Goal: Task Accomplishment & Management: Manage account settings

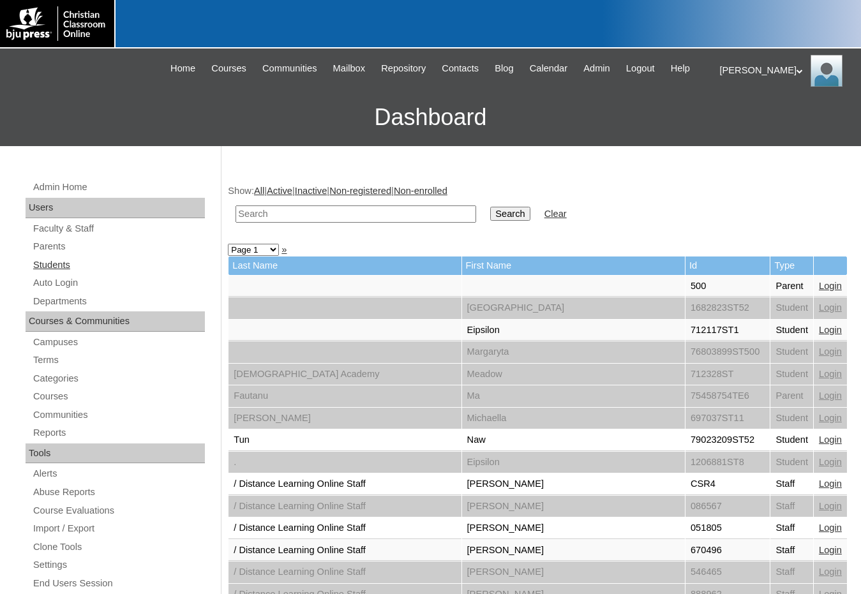
click at [56, 267] on link "Students" at bounding box center [118, 265] width 173 height 16
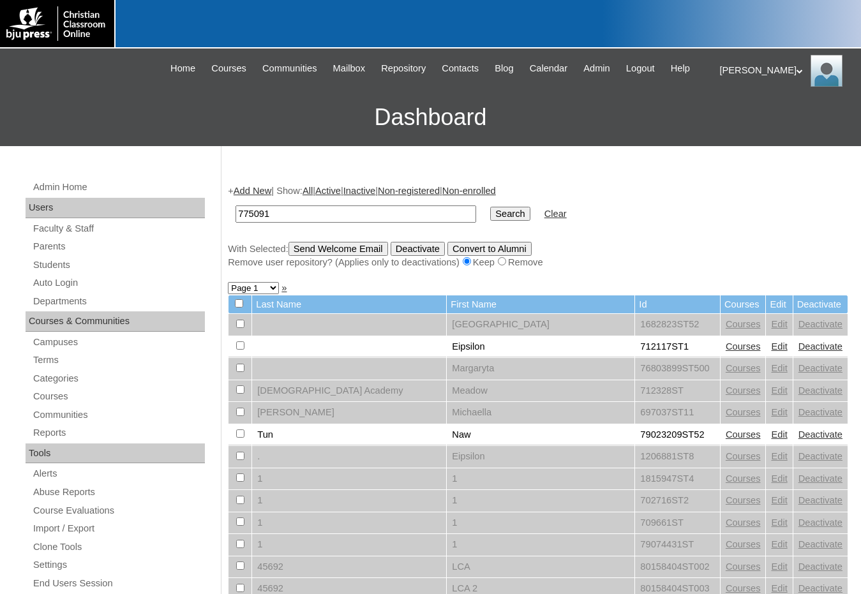
type input "775091"
click at [490, 207] on input "Search" at bounding box center [510, 214] width 40 height 14
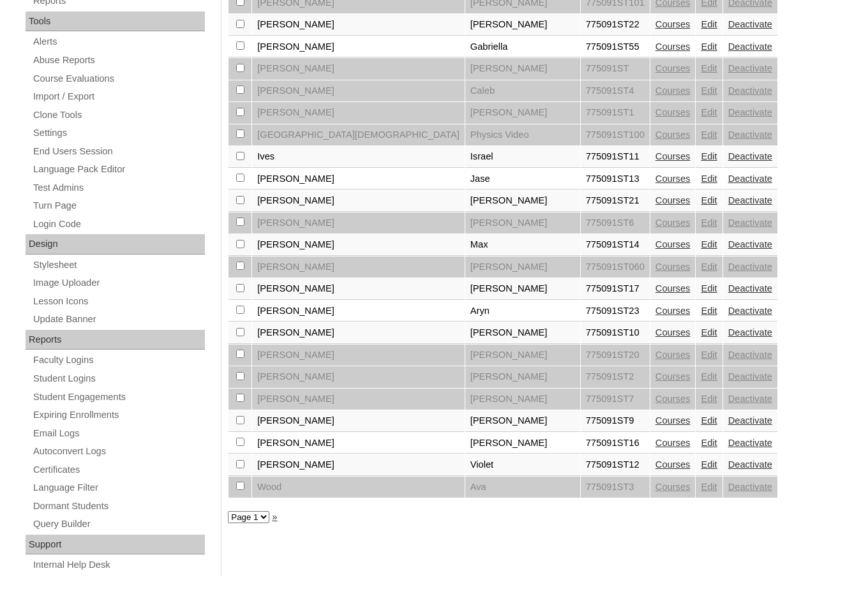
scroll to position [445, 0]
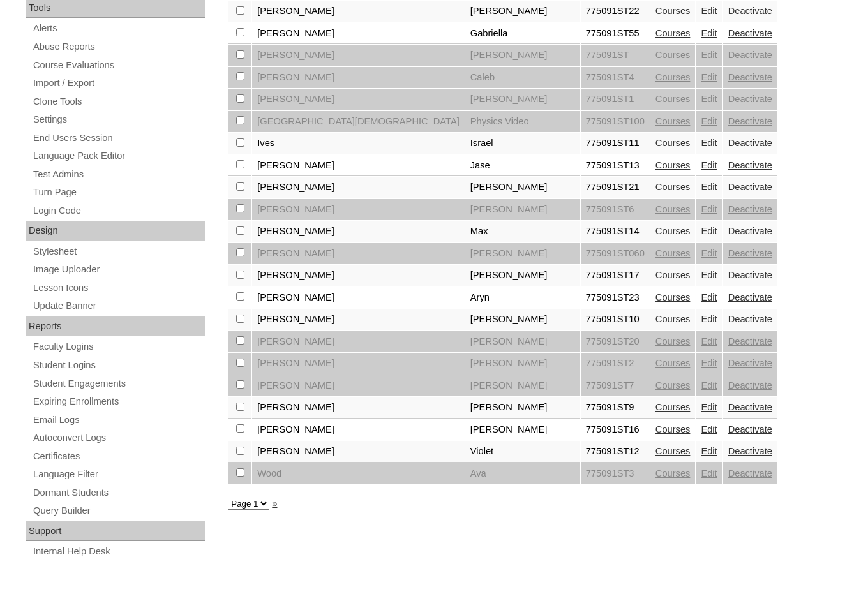
click at [655, 299] on link "Courses" at bounding box center [672, 297] width 35 height 10
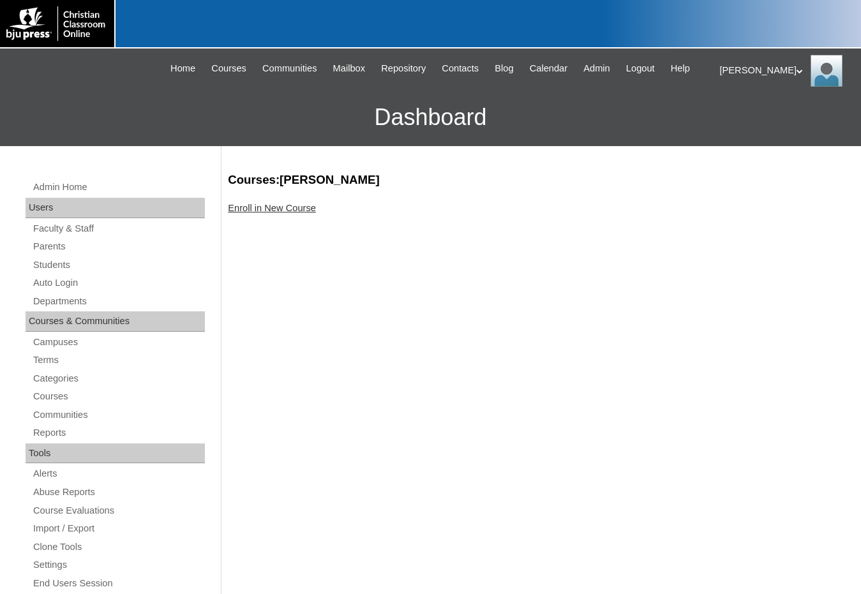
click at [269, 211] on link "Enroll in New Course" at bounding box center [272, 208] width 88 height 10
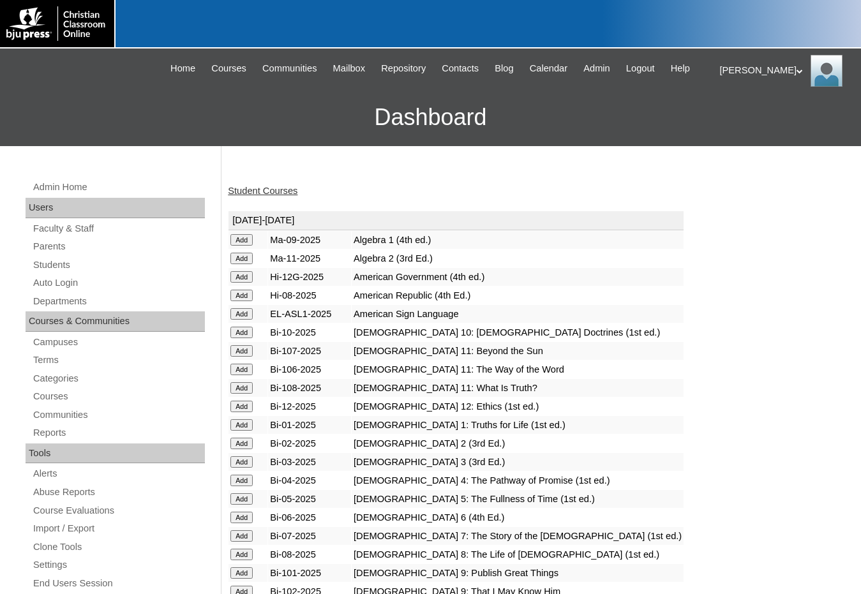
click at [248, 349] on input "Add" at bounding box center [241, 350] width 22 height 11
click at [242, 370] on input "Add" at bounding box center [241, 369] width 22 height 11
click at [241, 385] on input "Add" at bounding box center [241, 387] width 22 height 11
click at [61, 258] on link "Students" at bounding box center [118, 265] width 173 height 16
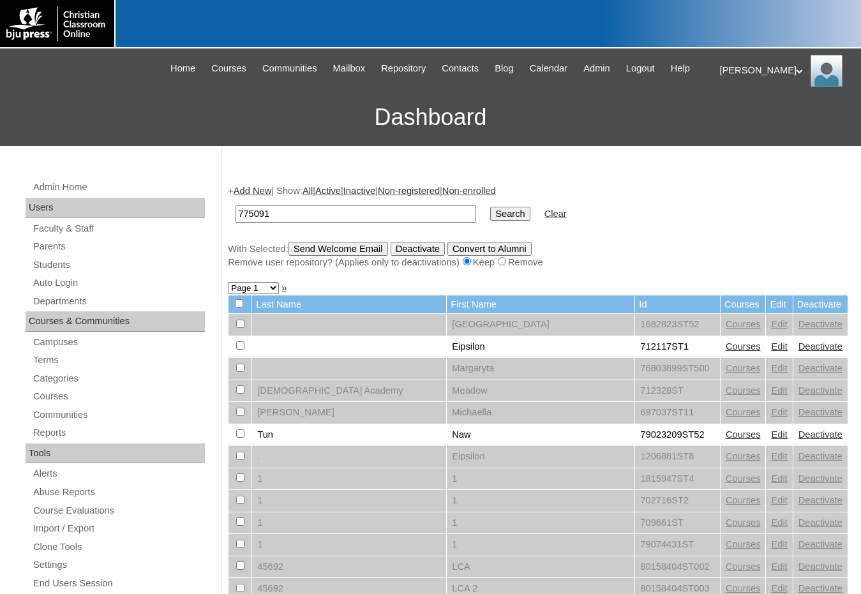
type input "775091"
click at [490, 207] on input "Search" at bounding box center [510, 214] width 40 height 14
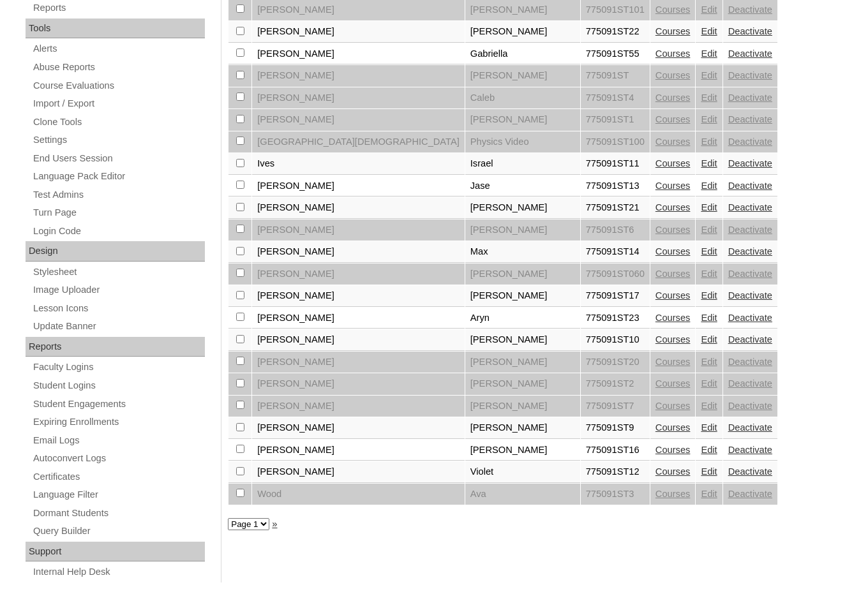
scroll to position [445, 0]
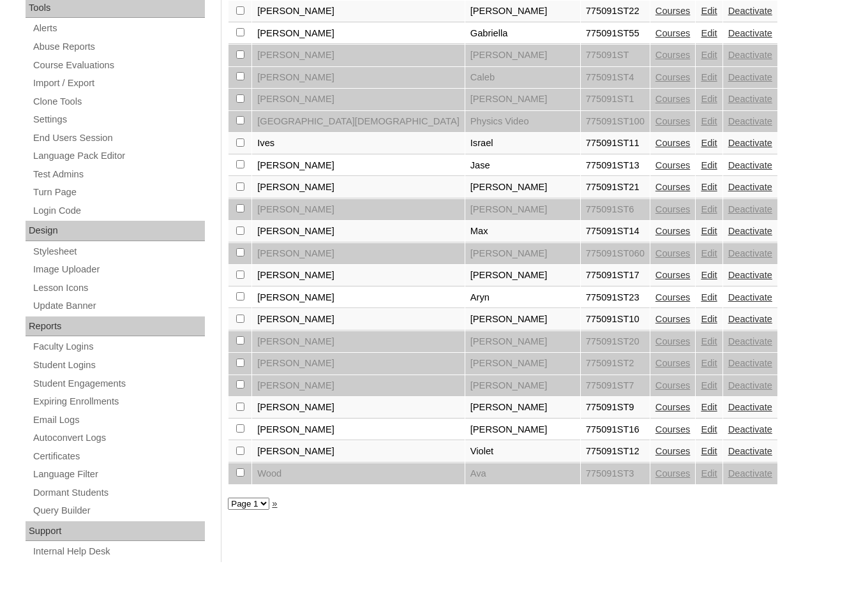
click at [241, 298] on input "checkbox" at bounding box center [240, 296] width 8 height 8
checkbox input "true"
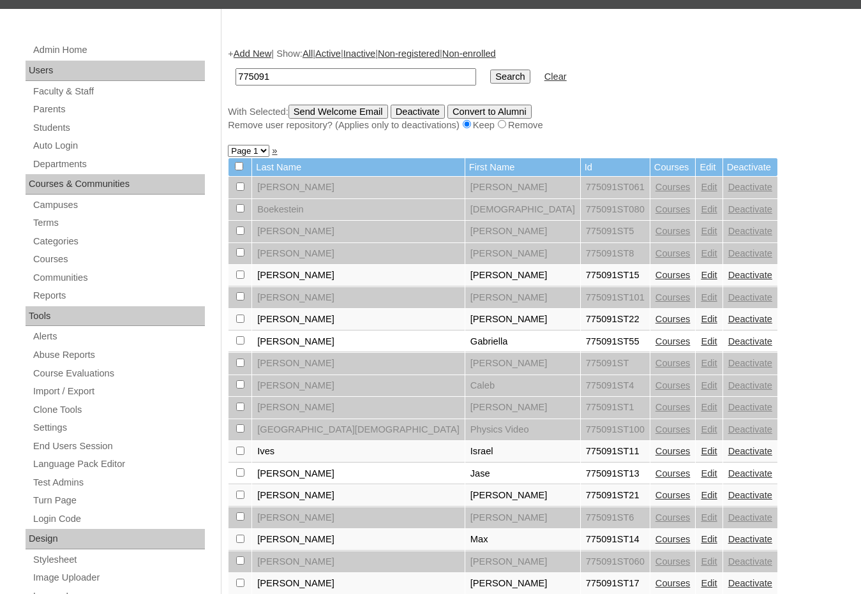
scroll to position [126, 0]
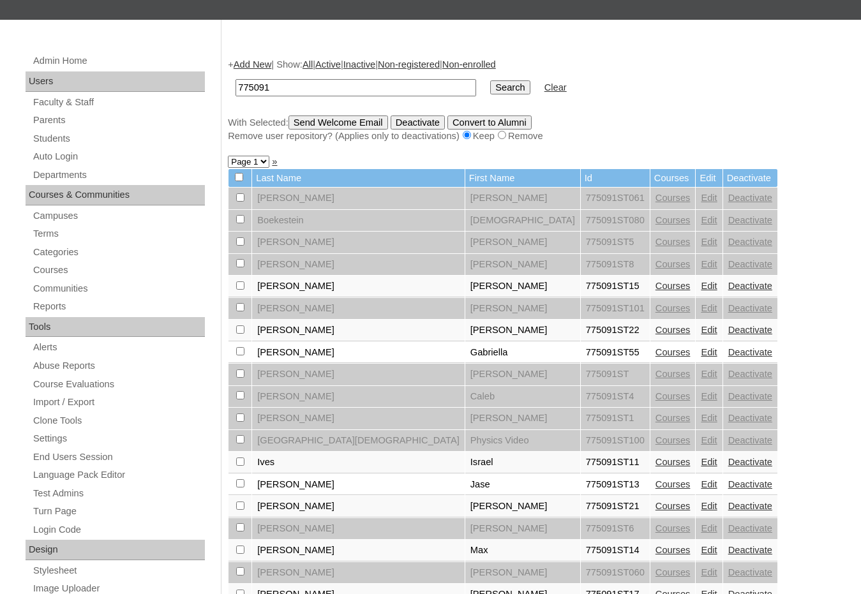
click at [345, 127] on input "Send Welcome Email" at bounding box center [338, 123] width 100 height 14
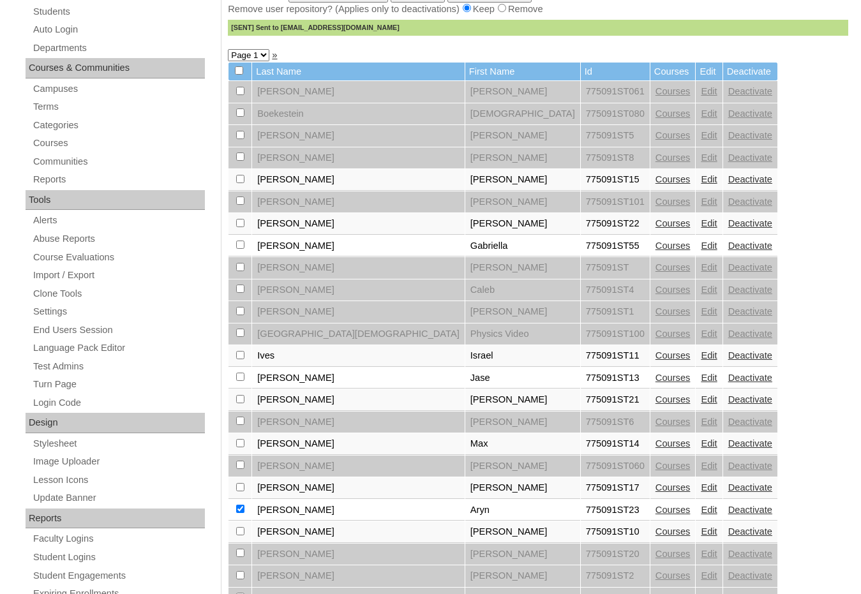
scroll to position [254, 0]
click at [701, 400] on link "Edit" at bounding box center [709, 399] width 16 height 10
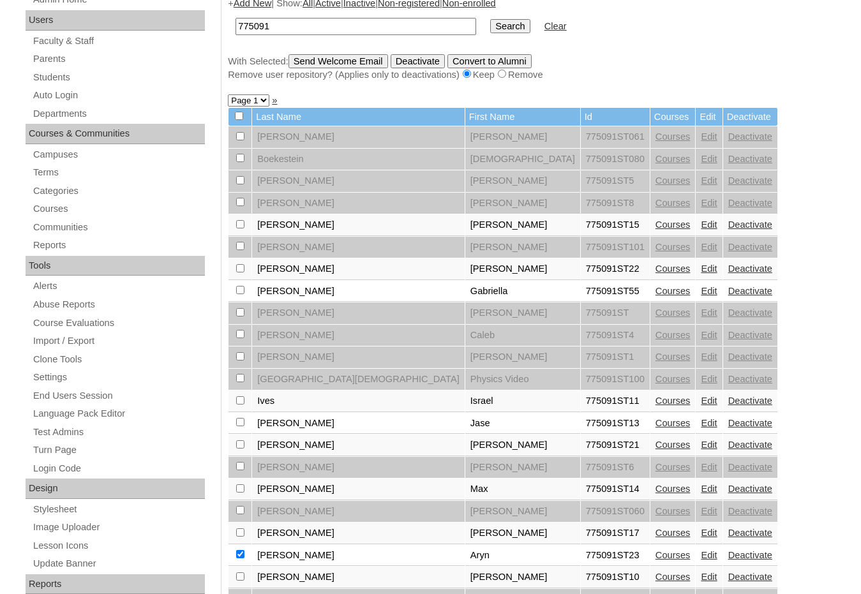
scroll to position [191, 0]
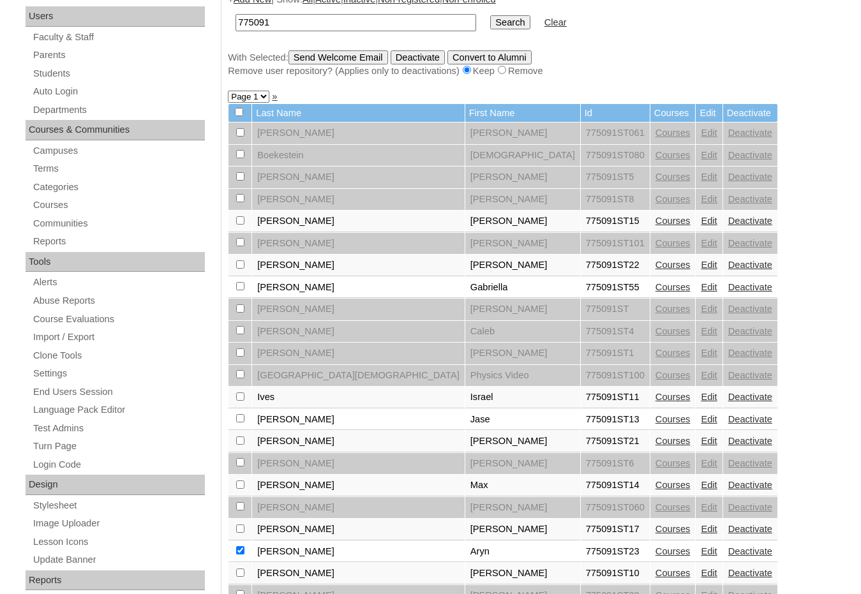
drag, startPoint x: 292, startPoint y: 24, endPoint x: 235, endPoint y: 22, distance: 57.5
click at [235, 22] on td "775091" at bounding box center [355, 23] width 253 height 30
type input "tregotmotion"
click at [490, 15] on input "Search" at bounding box center [510, 22] width 40 height 14
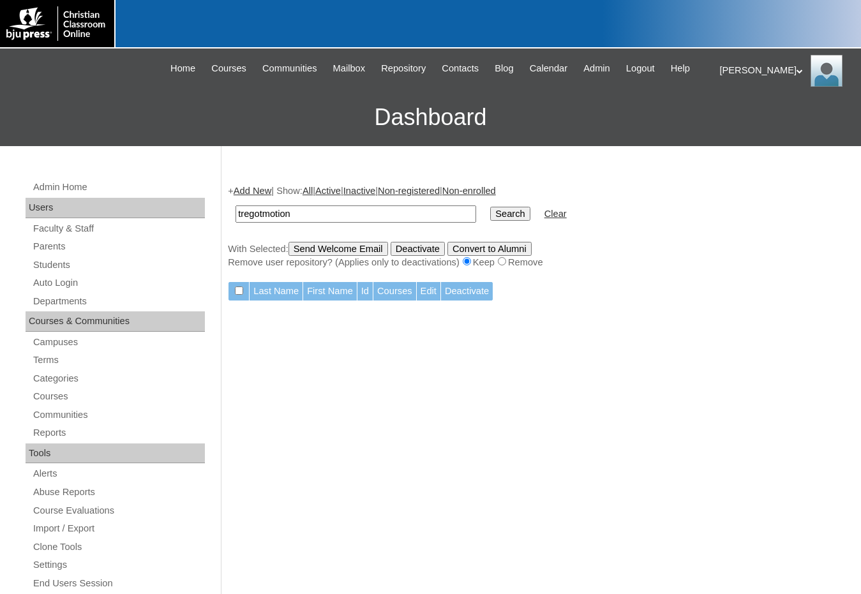
drag, startPoint x: 308, startPoint y: 215, endPoint x: 218, endPoint y: 213, distance: 90.6
click at [218, 213] on div "Admin Home Users Faculty & Staff Parents Students Auto Login Departments Course…" at bounding box center [430, 586] width 861 height 880
type input "[PERSON_NAME]"
click at [490, 207] on input "Search" at bounding box center [510, 214] width 40 height 14
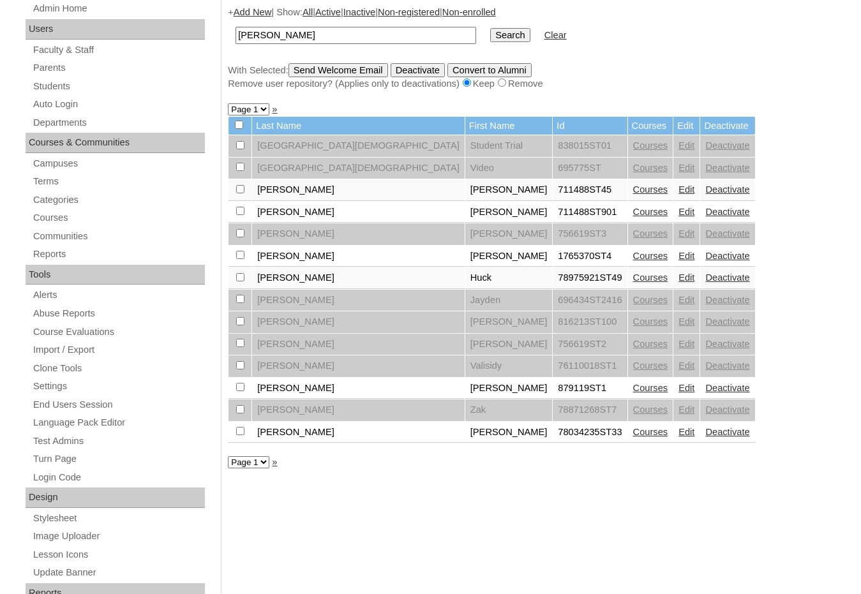
scroll to position [191, 0]
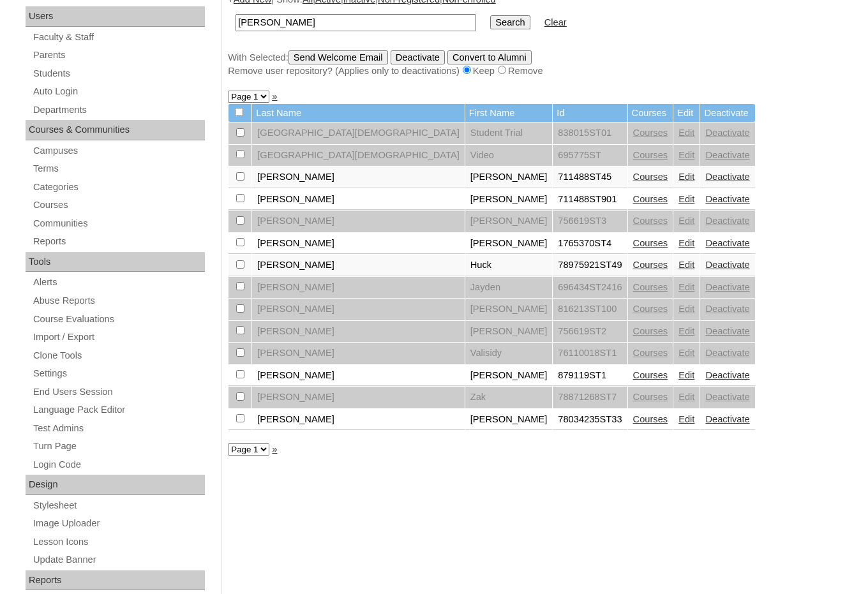
click at [678, 417] on link "Edit" at bounding box center [686, 419] width 16 height 10
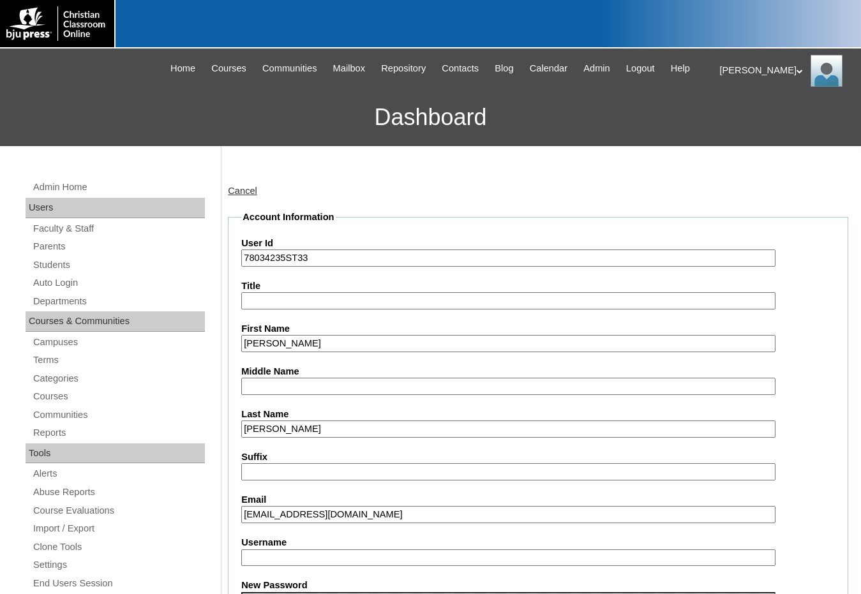
click at [283, 258] on input "78034235ST33" at bounding box center [508, 258] width 534 height 17
drag, startPoint x: 285, startPoint y: 257, endPoint x: 228, endPoint y: 252, distance: 57.0
click at [281, 520] on input "[EMAIL_ADDRESS][DOMAIN_NAME]" at bounding box center [508, 514] width 534 height 17
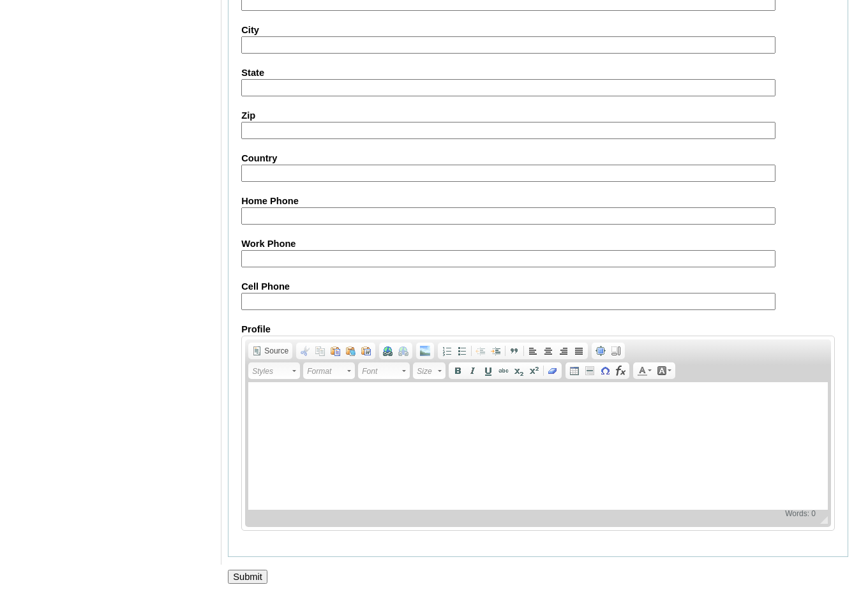
scroll to position [1350, 0]
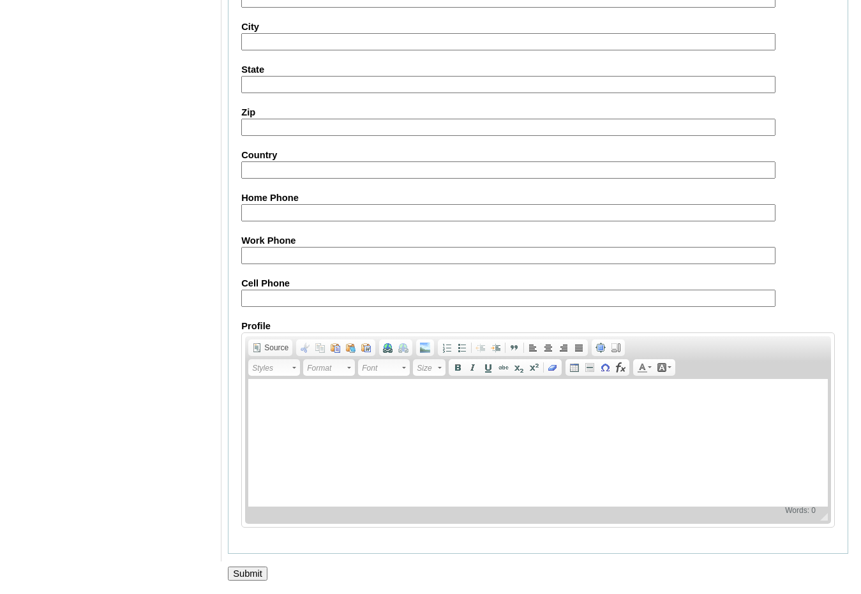
type input "[EMAIL_ADDRESS][DOMAIN_NAME]"
click at [237, 579] on input "Submit" at bounding box center [248, 574] width 40 height 14
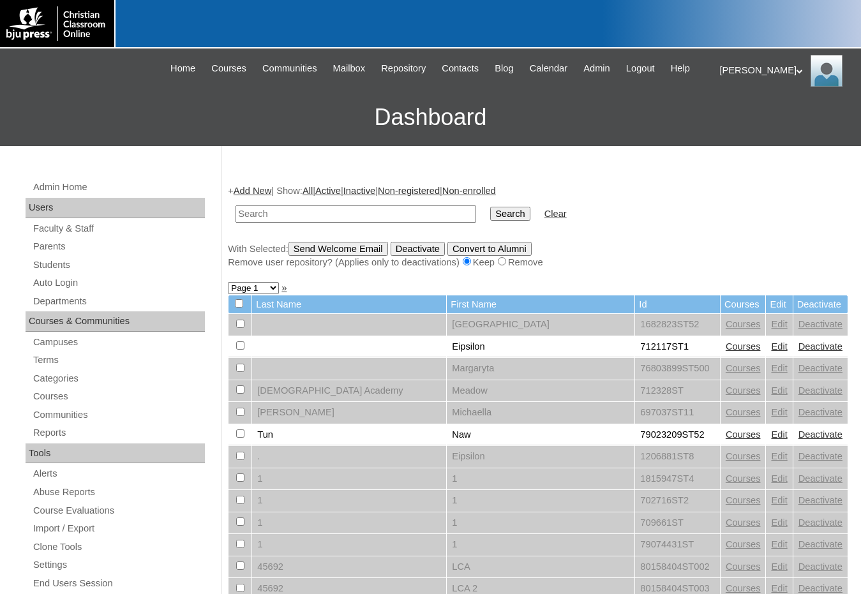
click at [750, 222] on form "Search Clear" at bounding box center [538, 214] width 620 height 33
